Goal: Task Accomplishment & Management: Complete application form

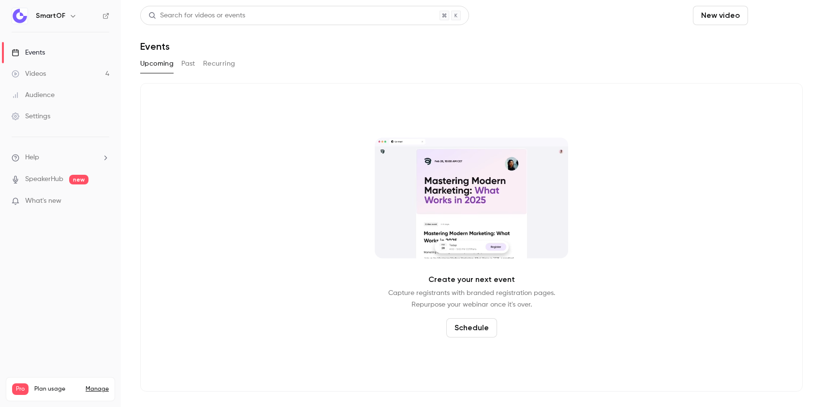
click at [775, 16] on button "Schedule" at bounding box center [776, 15] width 51 height 19
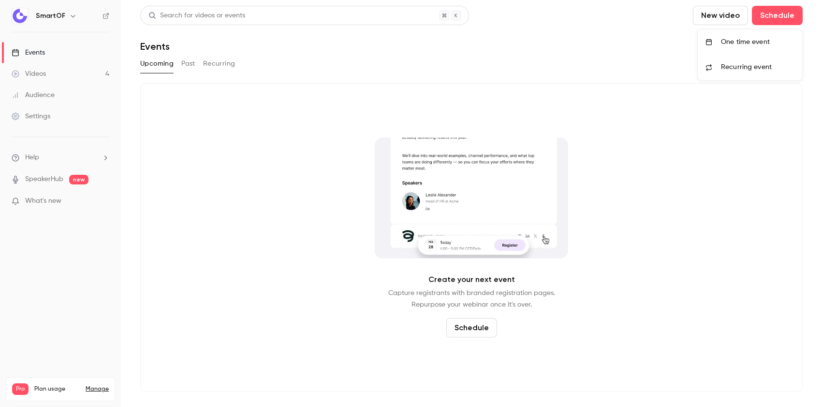
click at [745, 47] on li "One time event" at bounding box center [749, 41] width 104 height 25
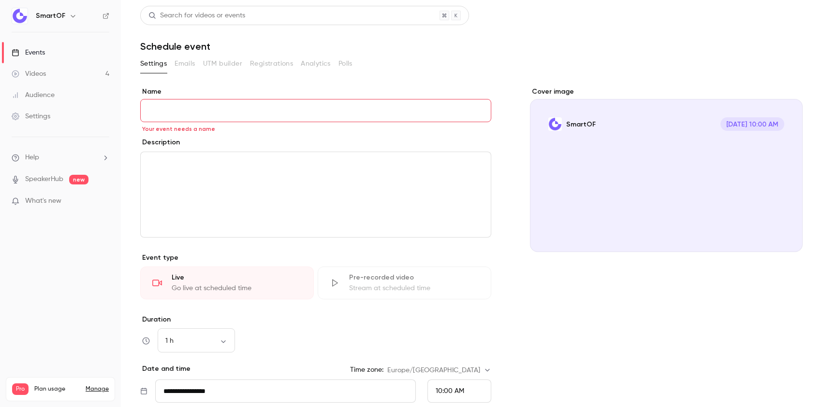
click at [70, 75] on link "Videos 4" at bounding box center [60, 73] width 121 height 21
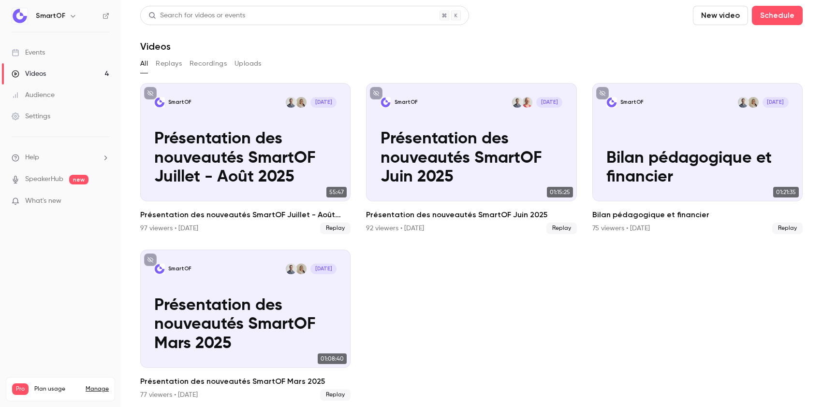
click at [71, 56] on link "Events" at bounding box center [60, 52] width 121 height 21
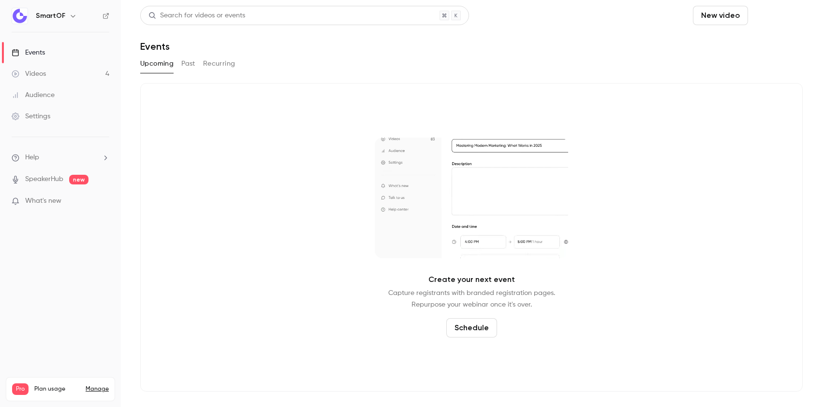
click at [785, 14] on button "Schedule" at bounding box center [776, 15] width 51 height 19
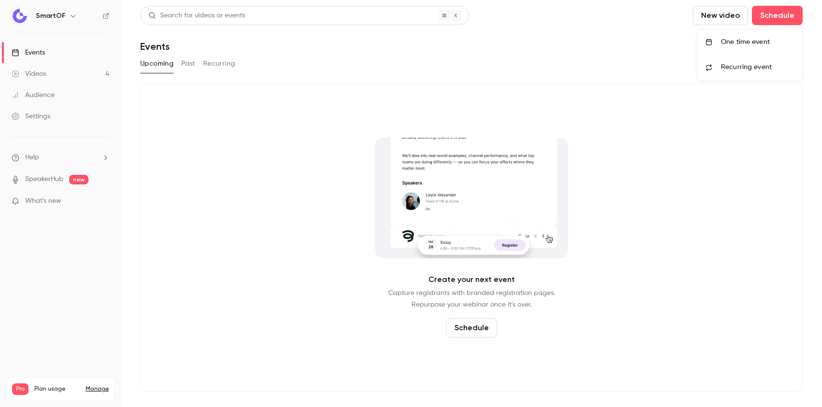
click at [732, 45] on div "One time event" at bounding box center [757, 42] width 73 height 10
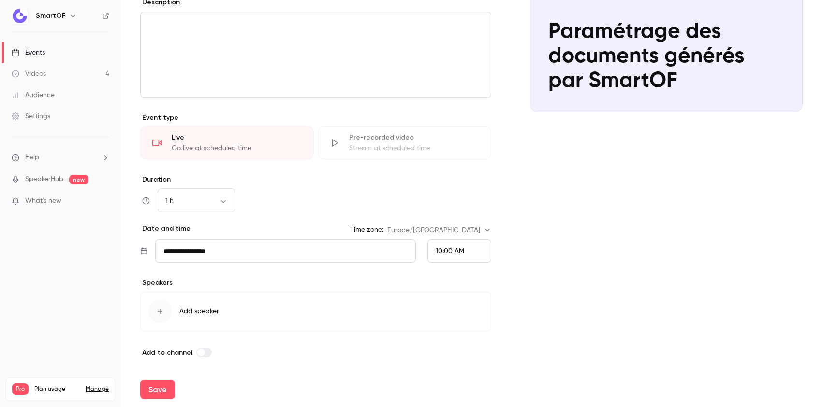
scroll to position [142, 0]
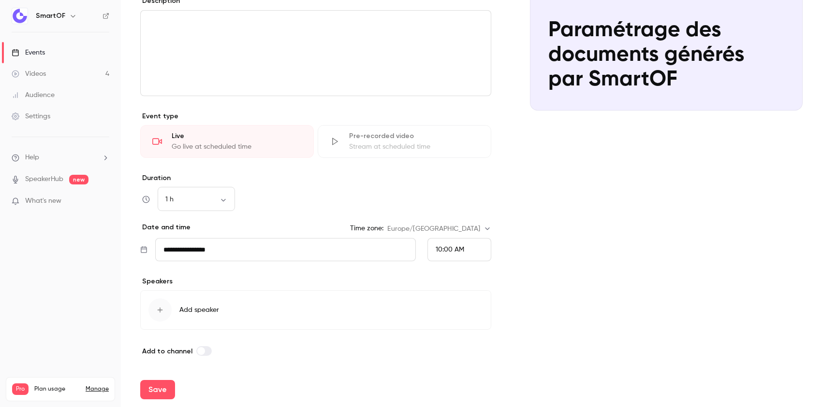
type input "**********"
click at [184, 253] on input "**********" at bounding box center [285, 249] width 260 height 23
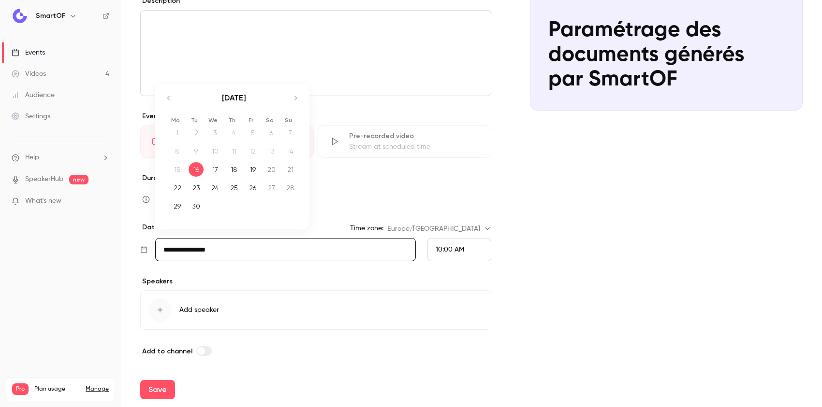
click at [193, 207] on div "30" at bounding box center [195, 206] width 15 height 14
type input "**********"
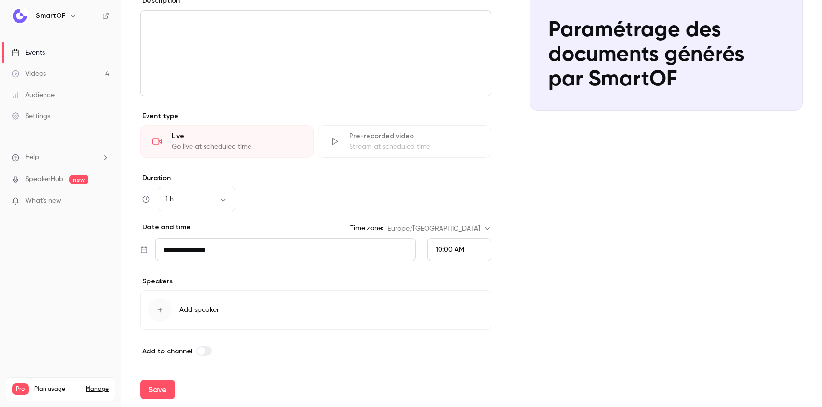
click at [438, 246] on div "10:00 AM" at bounding box center [449, 250] width 29 height 10
click at [448, 168] on li "1:30 PM" at bounding box center [459, 174] width 63 height 26
click at [175, 304] on button "Add speaker" at bounding box center [315, 310] width 351 height 40
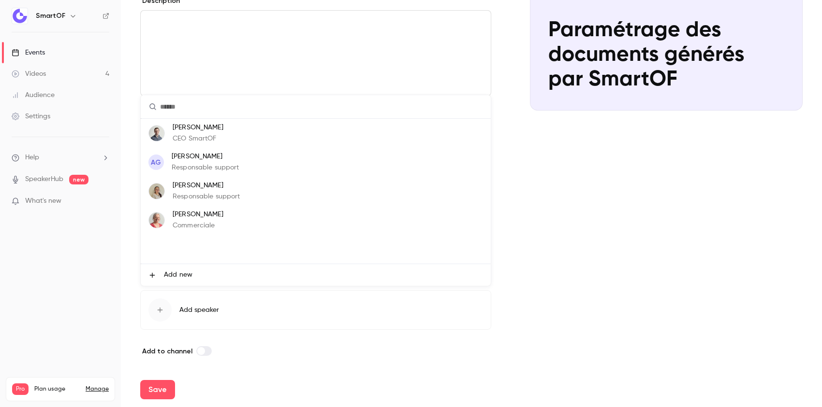
click at [197, 196] on p "Responsable support" at bounding box center [207, 197] width 68 height 10
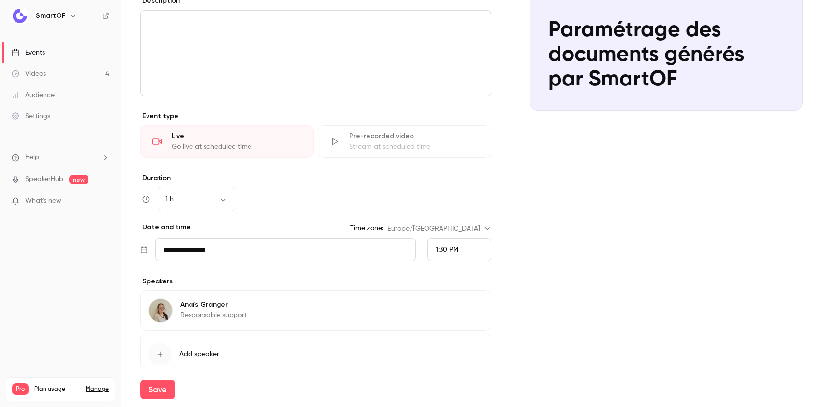
click at [181, 355] on span "Add speaker" at bounding box center [199, 355] width 40 height 10
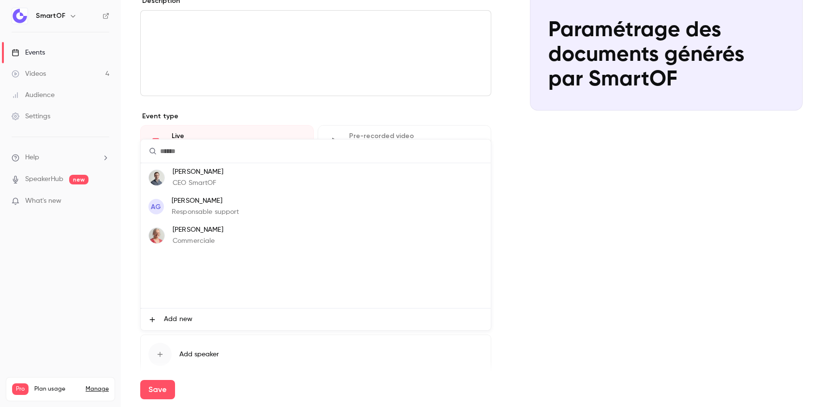
click at [217, 190] on li "[PERSON_NAME] CEO SmartOF" at bounding box center [316, 177] width 350 height 29
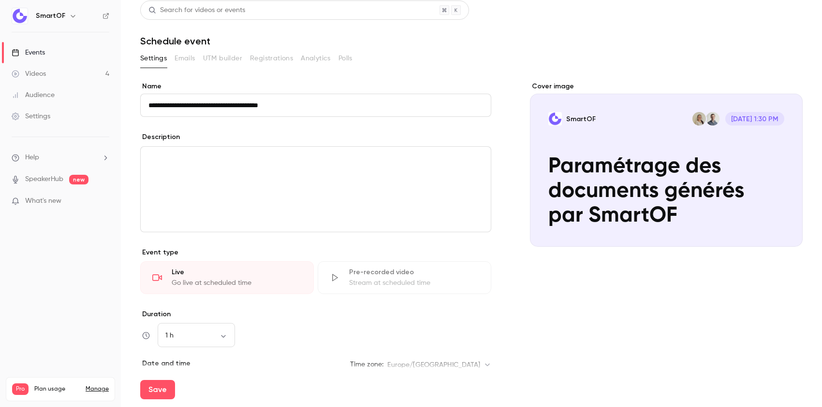
scroll to position [0, 0]
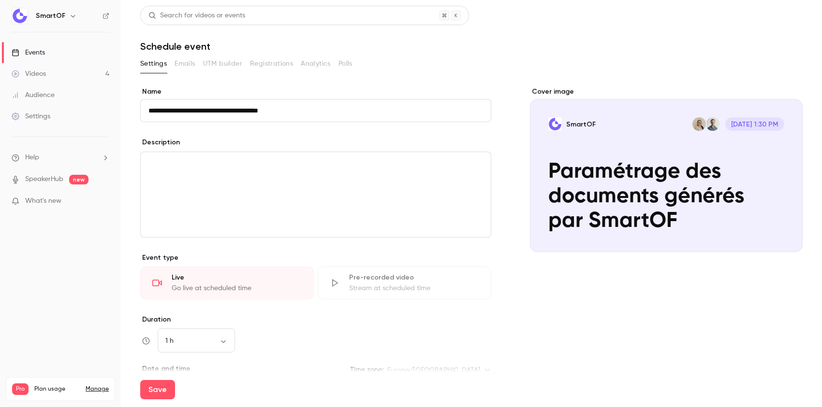
click at [293, 212] on div "editor" at bounding box center [316, 194] width 350 height 85
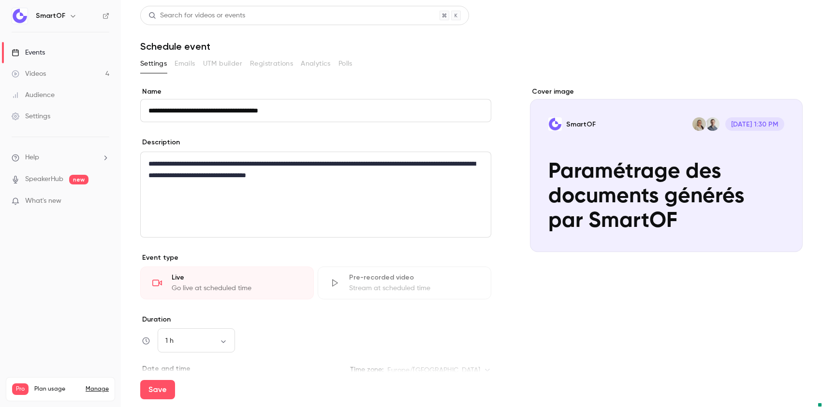
click at [202, 64] on div "Settings Emails UTM builder Registrations Analytics Polls" at bounding box center [471, 63] width 662 height 15
click at [165, 398] on button "Save" at bounding box center [157, 389] width 35 height 19
type input "**********"
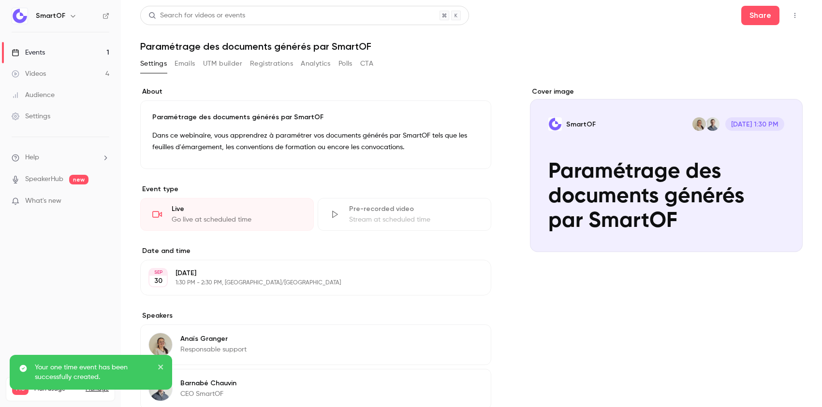
click at [162, 363] on button "close" at bounding box center [161, 369] width 7 height 12
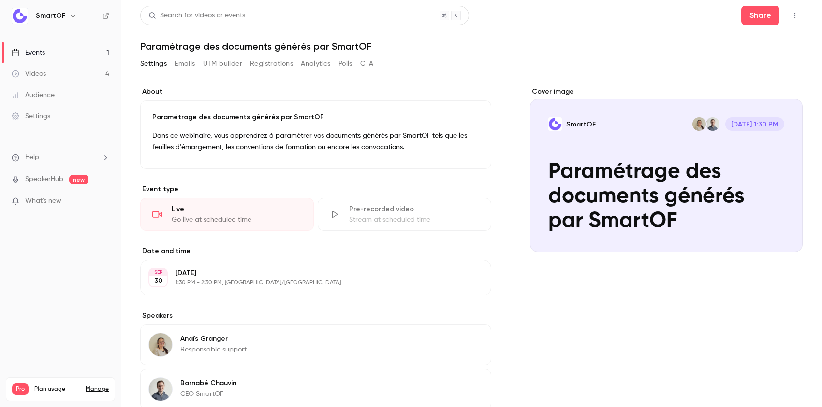
click at [195, 63] on button "Emails" at bounding box center [184, 63] width 20 height 15
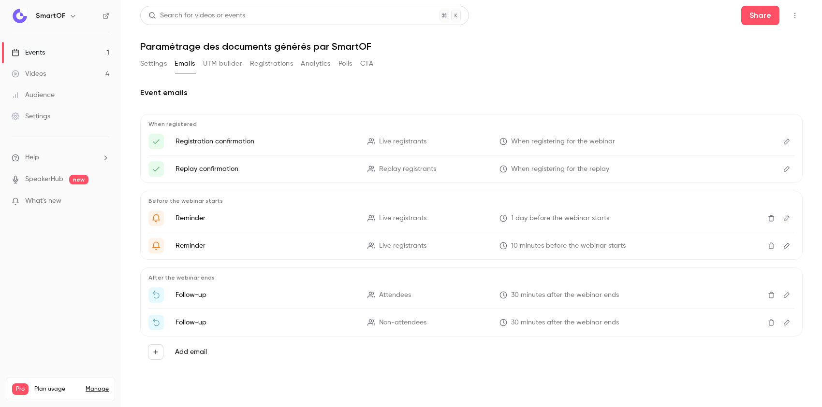
click at [787, 144] on icon "Edit" at bounding box center [786, 141] width 8 height 7
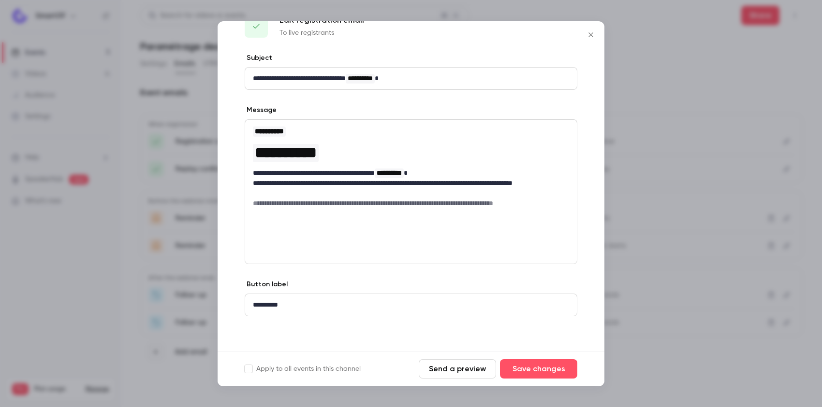
scroll to position [26, 0]
click at [594, 34] on icon "Close" at bounding box center [591, 35] width 12 height 8
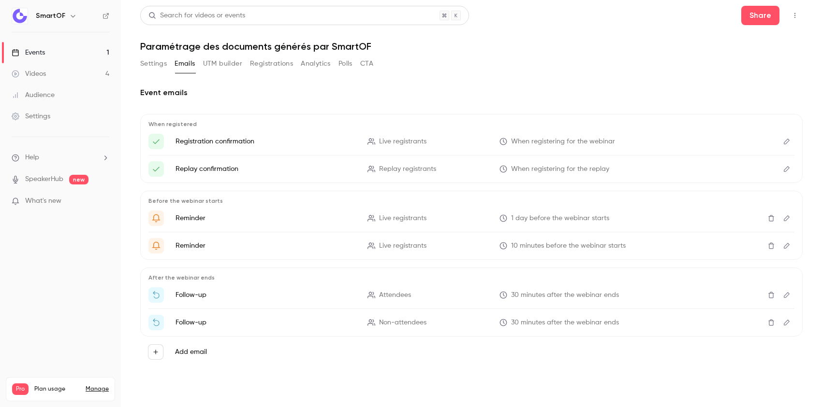
click at [787, 167] on icon "Edit" at bounding box center [786, 169] width 8 height 7
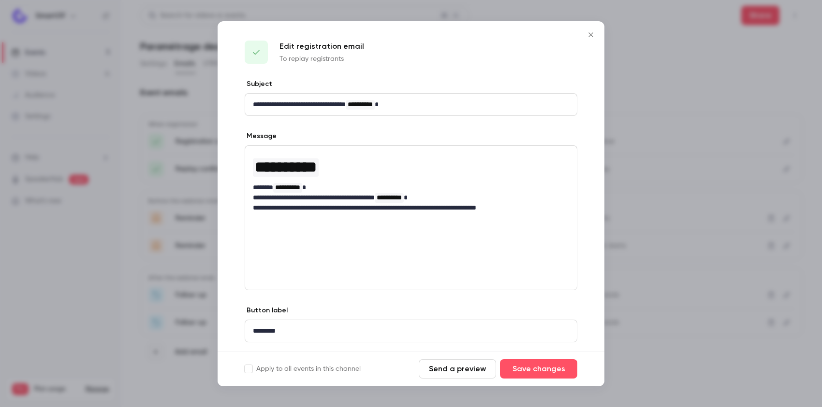
click at [589, 36] on icon "Close" at bounding box center [590, 34] width 4 height 4
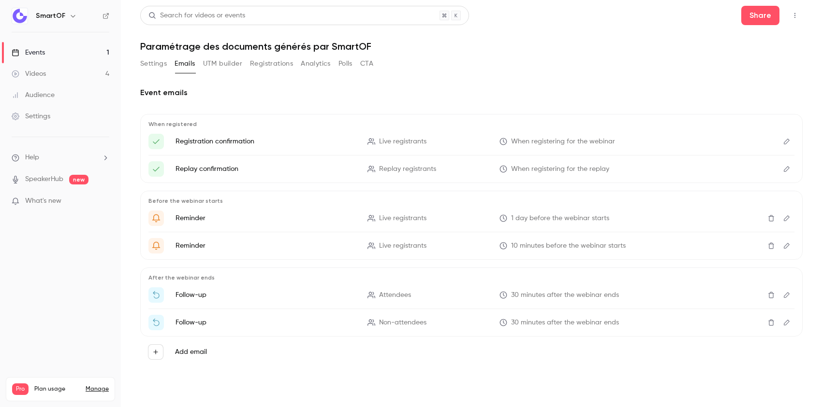
click at [785, 219] on icon "Edit" at bounding box center [786, 218] width 8 height 7
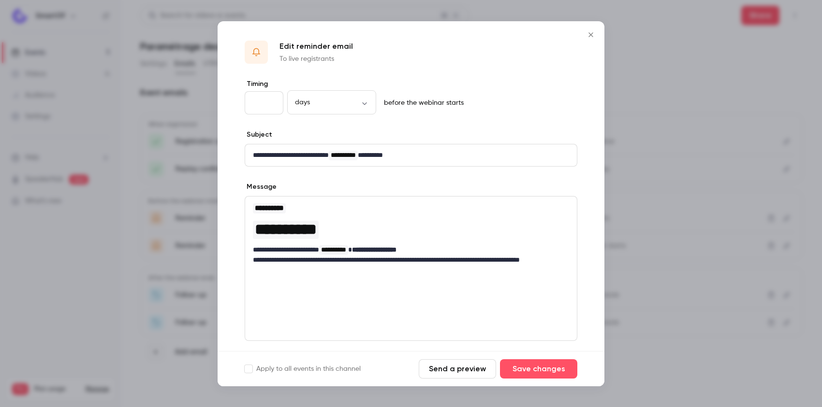
click at [592, 31] on icon "Close" at bounding box center [591, 35] width 12 height 8
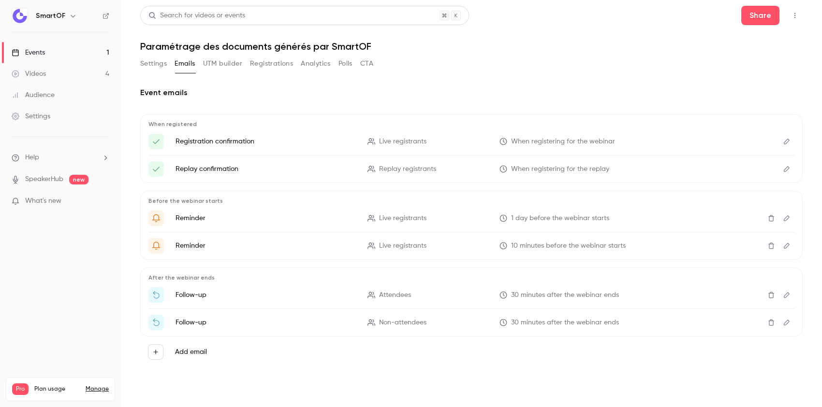
click at [790, 248] on icon "Edit" at bounding box center [786, 246] width 8 height 7
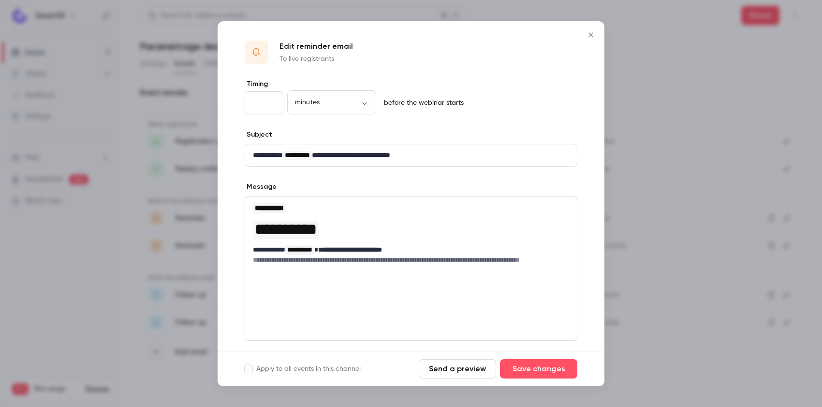
click at [588, 38] on icon "Close" at bounding box center [591, 35] width 12 height 8
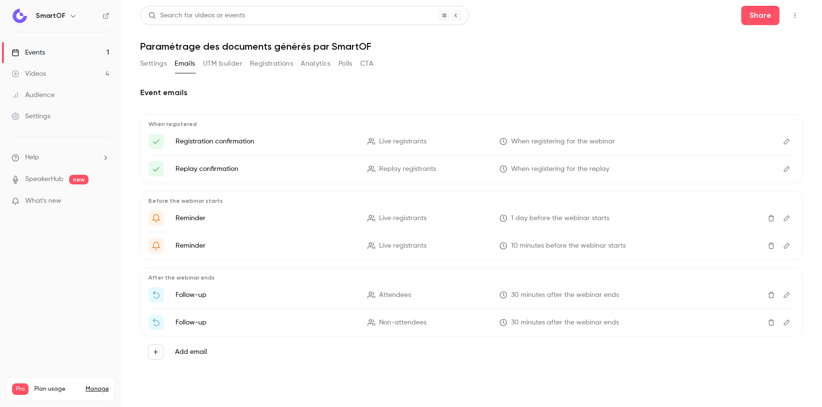
click at [785, 294] on icon "Edit" at bounding box center [786, 295] width 6 height 6
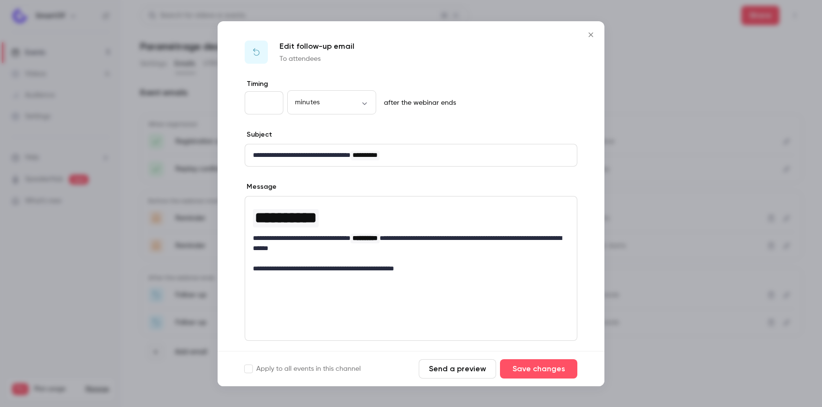
click at [592, 32] on icon "Close" at bounding box center [590, 34] width 4 height 4
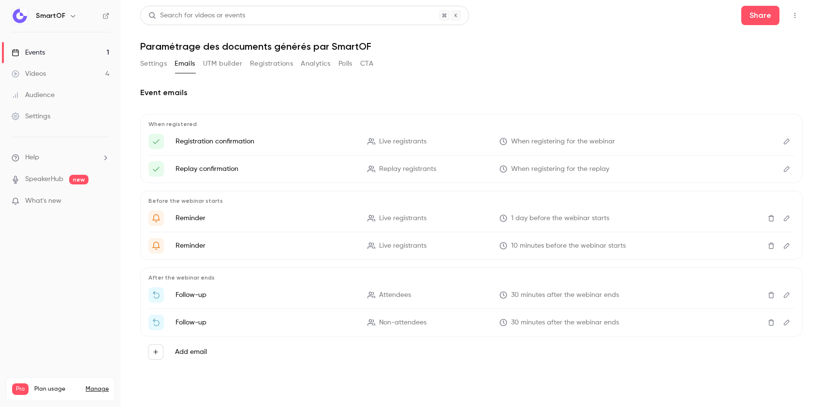
click at [788, 326] on icon "Edit" at bounding box center [786, 322] width 8 height 7
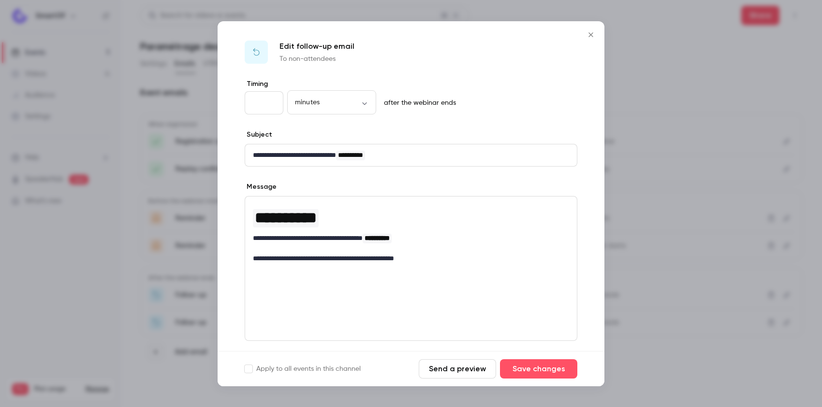
click at [589, 36] on icon "Close" at bounding box center [591, 35] width 12 height 8
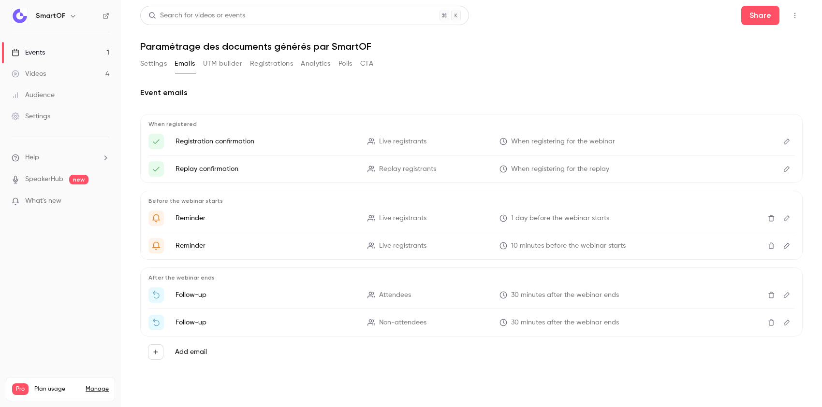
click at [234, 60] on button "UTM builder" at bounding box center [222, 63] width 39 height 15
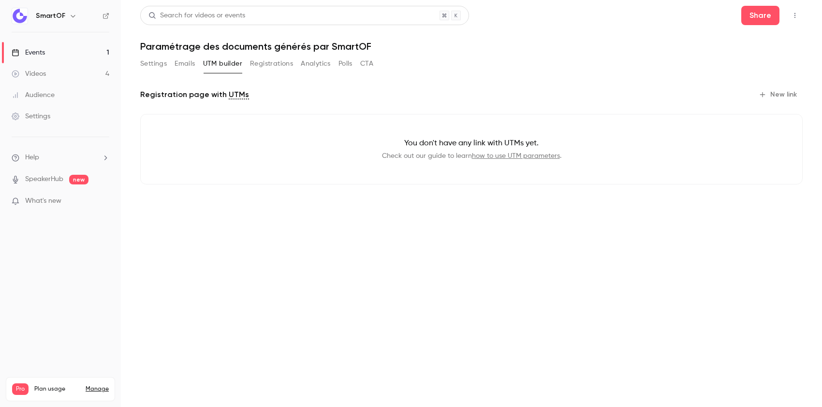
click at [257, 67] on button "Registrations" at bounding box center [271, 63] width 43 height 15
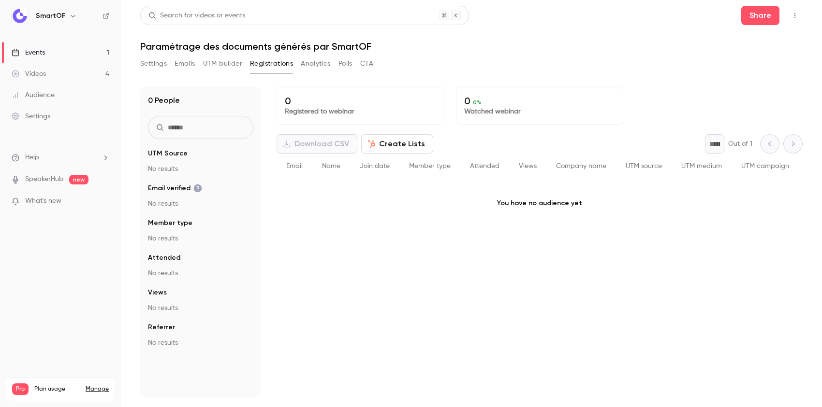
click at [302, 70] on button "Analytics" at bounding box center [316, 63] width 30 height 15
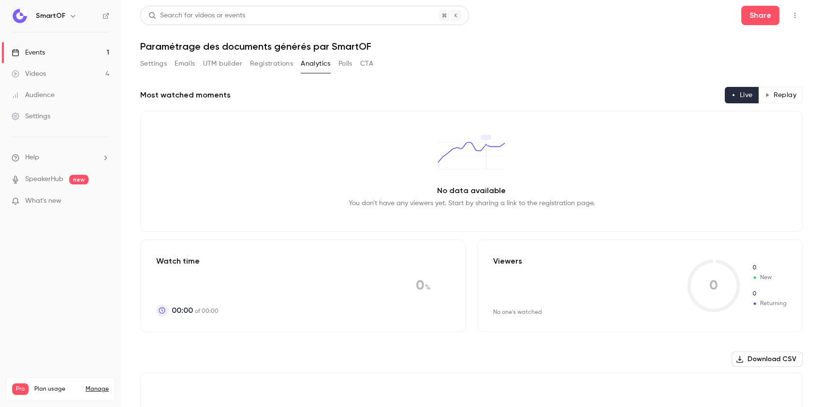
click at [344, 65] on button "Polls" at bounding box center [345, 63] width 14 height 15
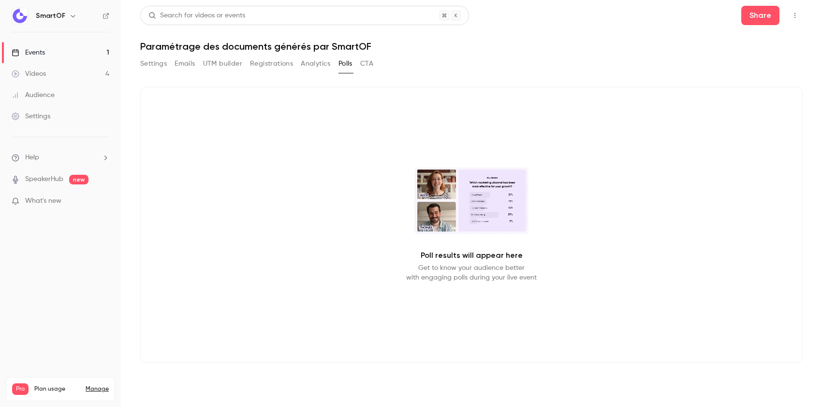
click at [366, 67] on button "CTA" at bounding box center [366, 63] width 13 height 15
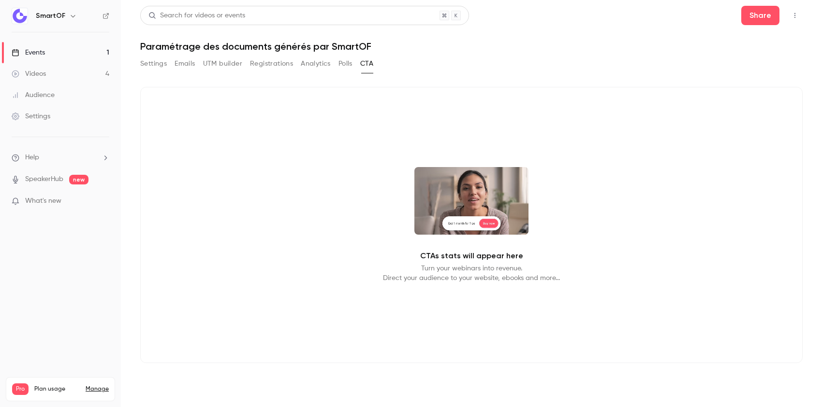
click at [159, 65] on button "Settings" at bounding box center [153, 63] width 27 height 15
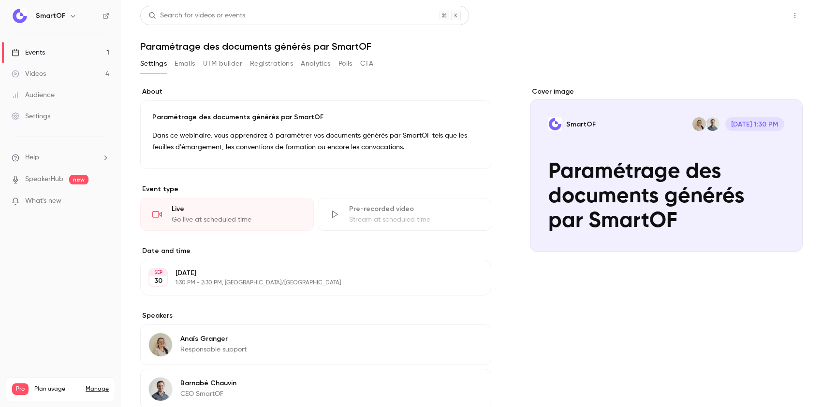
click at [762, 17] on button "Share" at bounding box center [760, 15] width 38 height 19
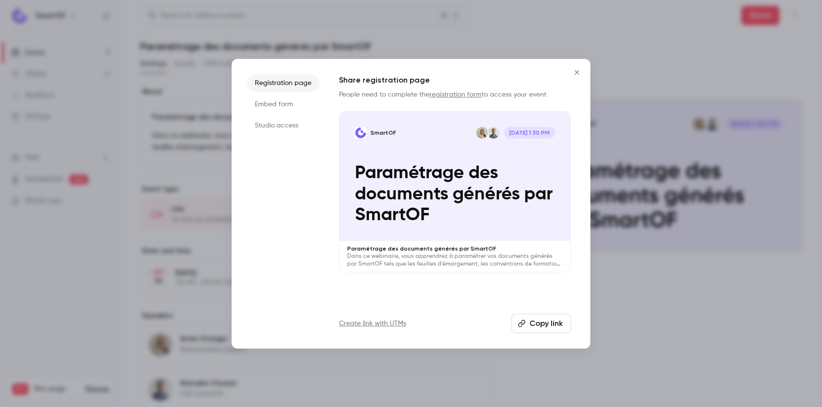
click at [542, 327] on button "Copy link" at bounding box center [540, 323] width 59 height 19
click at [575, 73] on icon "Close" at bounding box center [576, 72] width 4 height 4
